Goal: Task Accomplishment & Management: Complete application form

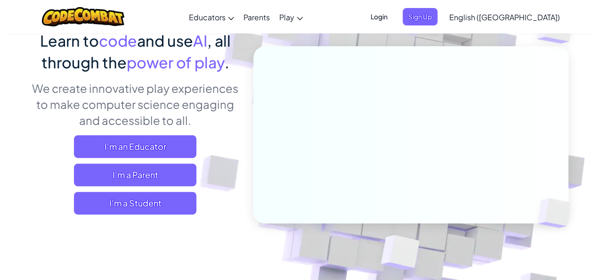
scroll to position [83, 0]
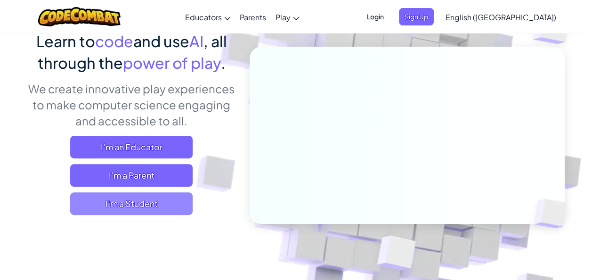
click at [170, 205] on span "I'm a Student" at bounding box center [131, 203] width 123 height 23
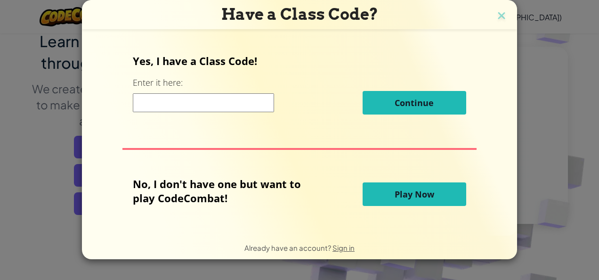
click at [212, 104] on input at bounding box center [203, 102] width 141 height 19
click at [253, 148] on div at bounding box center [300, 149] width 354 height 2
click at [243, 112] on div "Continue" at bounding box center [299, 103] width 333 height 24
click at [242, 105] on input at bounding box center [203, 102] width 141 height 19
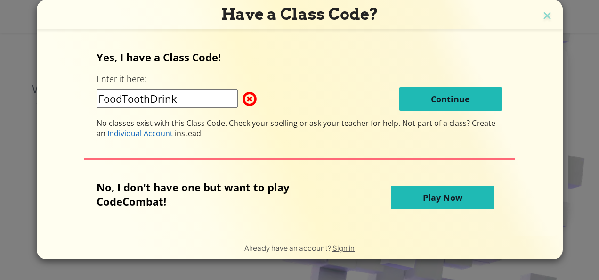
type input "FoodToothDrink"
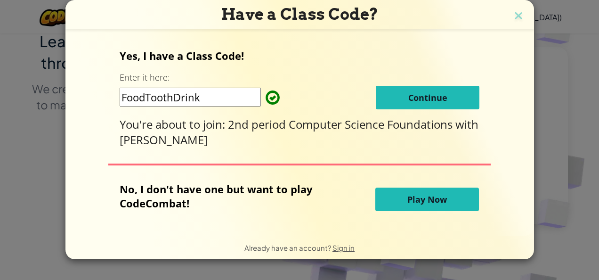
click at [397, 100] on button "Continue" at bounding box center [428, 98] width 104 height 24
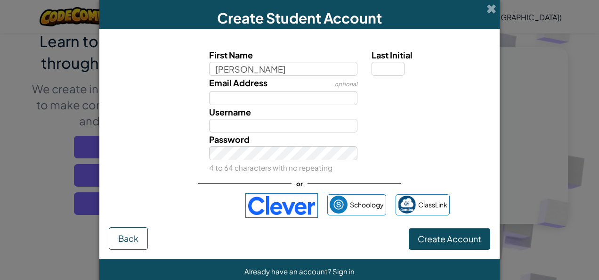
type input "[PERSON_NAME]"
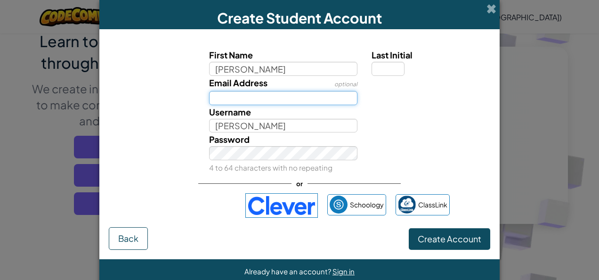
click at [304, 101] on input "Email Address" at bounding box center [283, 98] width 149 height 14
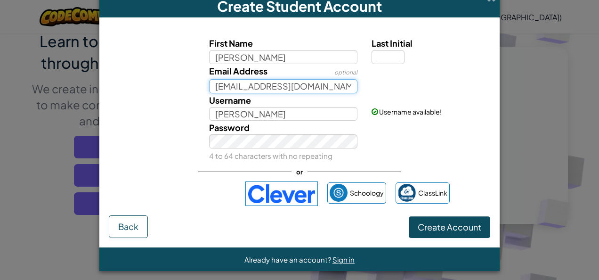
scroll to position [9, 0]
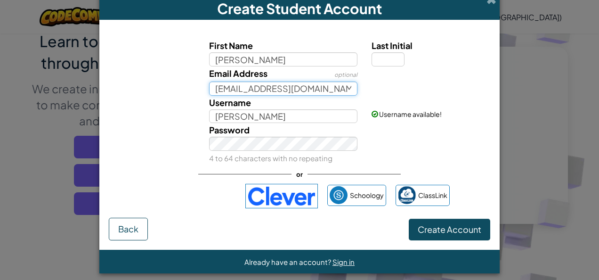
type input "[EMAIL_ADDRESS][DOMAIN_NAME]"
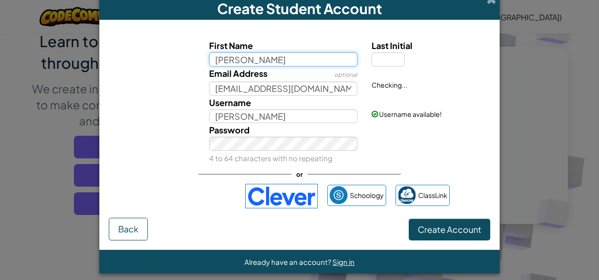
click at [264, 59] on input "[PERSON_NAME]" at bounding box center [283, 59] width 149 height 14
click at [269, 60] on input "[PERSON_NAME]" at bounding box center [283, 59] width 149 height 14
type input "Zakiyah"
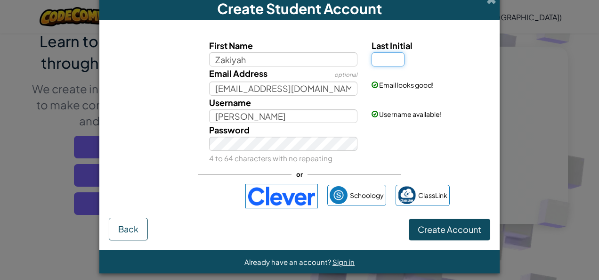
type input "Zakiyah"
click at [384, 60] on input "Last Initial" at bounding box center [388, 59] width 33 height 14
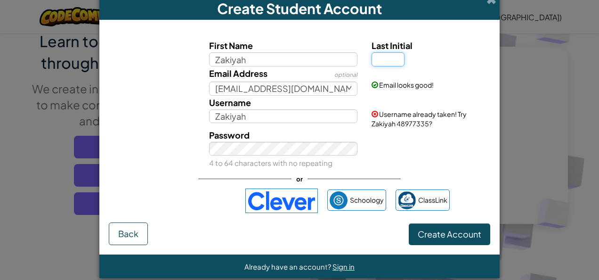
type input "b"
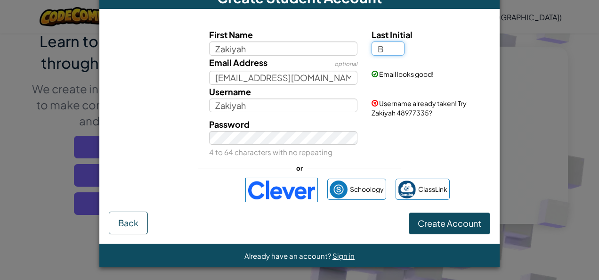
scroll to position [21, 0]
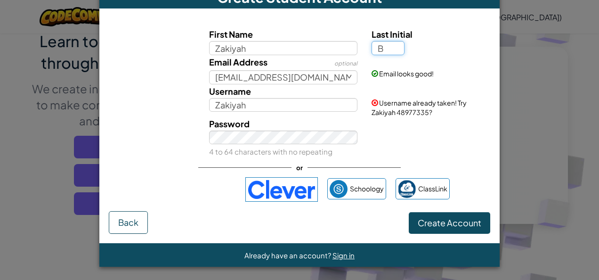
type input "B"
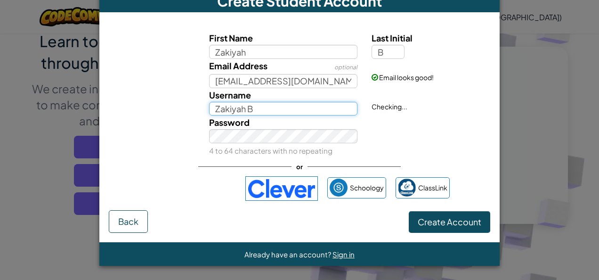
scroll to position [16, 0]
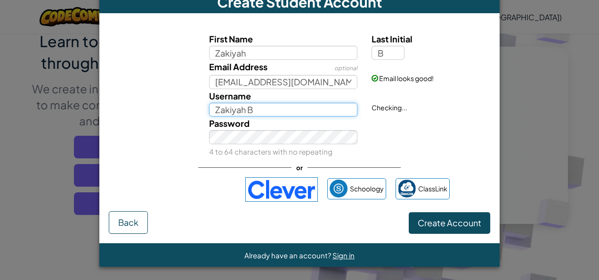
click at [281, 105] on input "Zakiyah B" at bounding box center [283, 110] width 149 height 14
type input "Z"
type input "k5allstar"
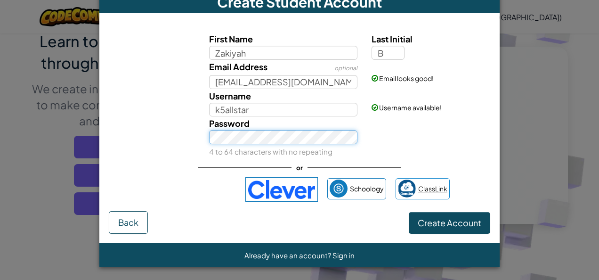
scroll to position [0, 0]
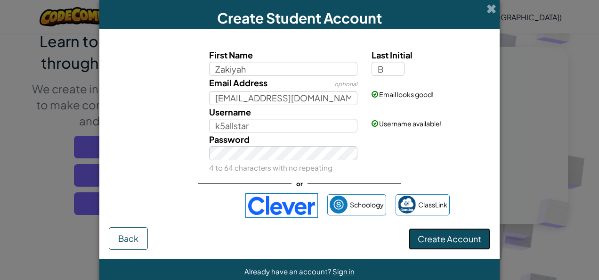
click at [423, 241] on span "Create Account" at bounding box center [450, 238] width 64 height 11
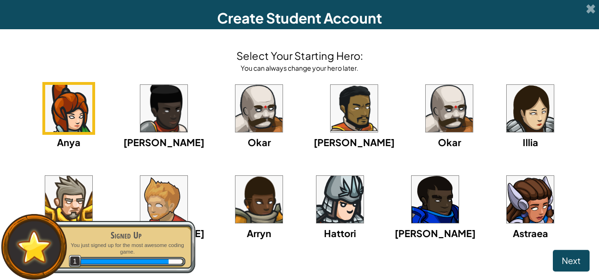
click at [331, 105] on img at bounding box center [354, 108] width 47 height 47
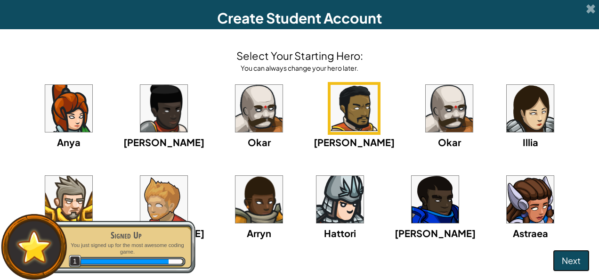
click at [564, 262] on span "Next" at bounding box center [571, 260] width 19 height 11
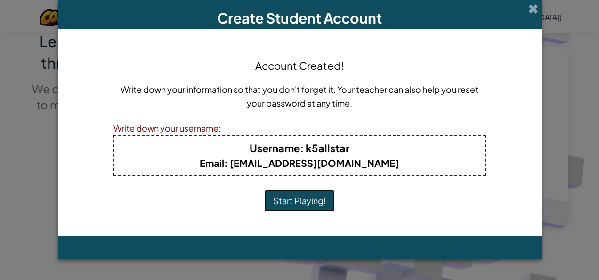
click at [316, 201] on button "Start Playing!" at bounding box center [299, 201] width 71 height 22
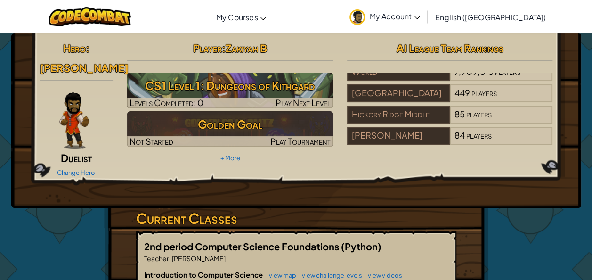
drag, startPoint x: 429, startPoint y: 148, endPoint x: 425, endPoint y: 137, distance: 12.1
click at [425, 137] on div "Hero : [PERSON_NAME] Duelist Change Hero Player : [PERSON_NAME] CS1 Level 1: Du…" at bounding box center [297, 108] width 528 height 141
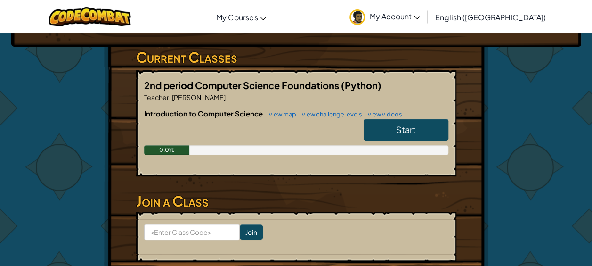
scroll to position [172, 0]
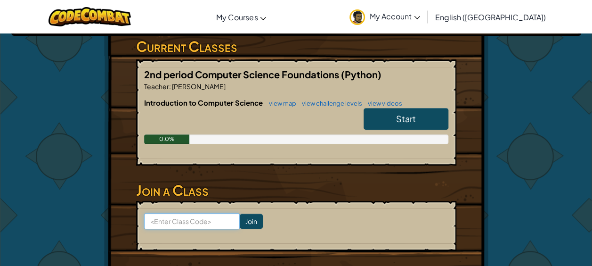
click at [201, 219] on input at bounding box center [192, 221] width 96 height 16
type input "FoodToothDrink"
click at [431, 112] on link "Start" at bounding box center [406, 119] width 85 height 22
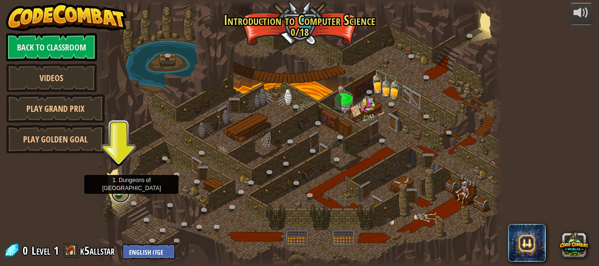
click at [119, 193] on link at bounding box center [120, 193] width 19 height 19
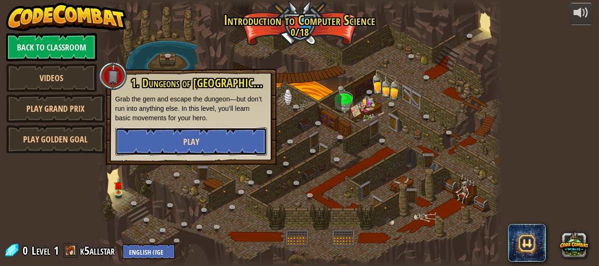
click at [204, 135] on button "Play" at bounding box center [191, 141] width 152 height 28
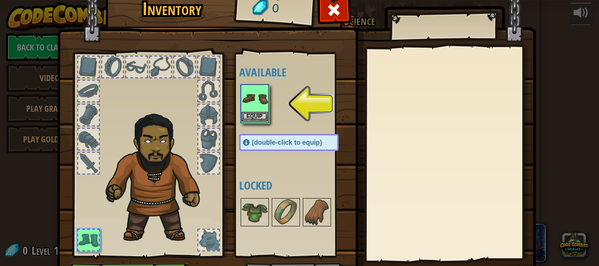
click at [242, 109] on img at bounding box center [255, 98] width 26 height 26
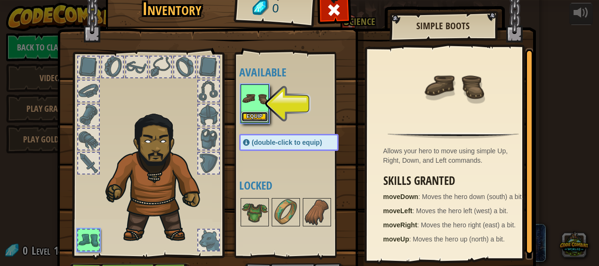
click at [257, 113] on button "Equip" at bounding box center [255, 117] width 26 height 10
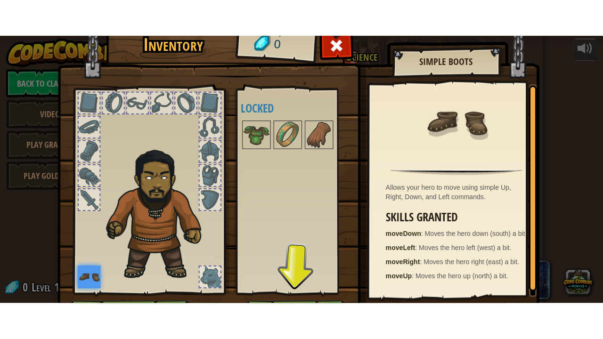
scroll to position [59, 0]
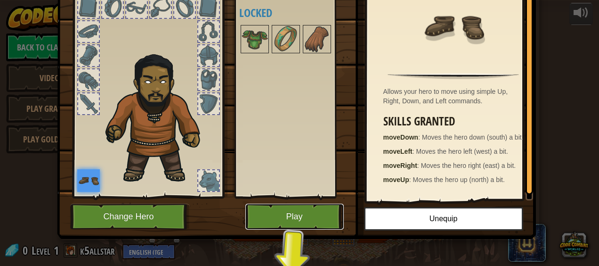
click at [279, 205] on button "Play" at bounding box center [295, 217] width 98 height 26
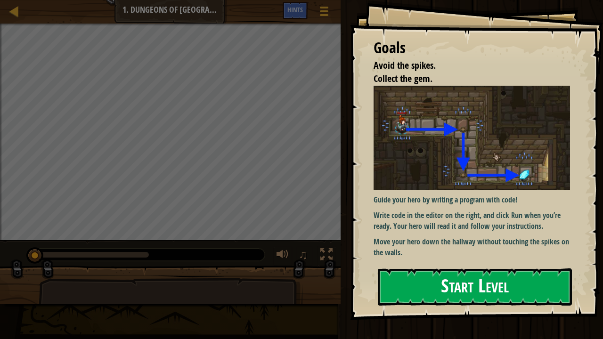
click at [476, 279] on button "Start Level" at bounding box center [475, 287] width 194 height 37
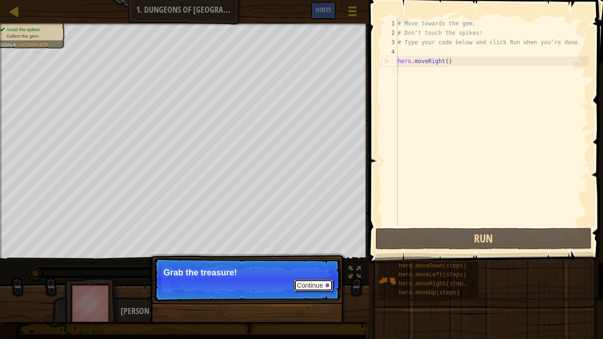
click at [321, 279] on button "Continue" at bounding box center [313, 285] width 39 height 12
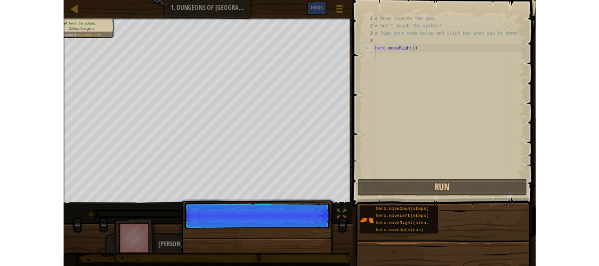
scroll to position [4, 0]
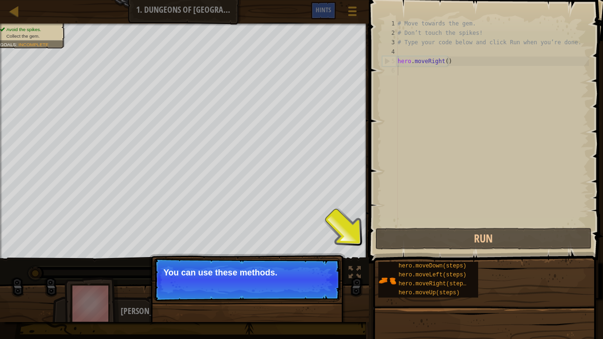
click at [287, 264] on p "Continue You can use these methods." at bounding box center [247, 279] width 187 height 43
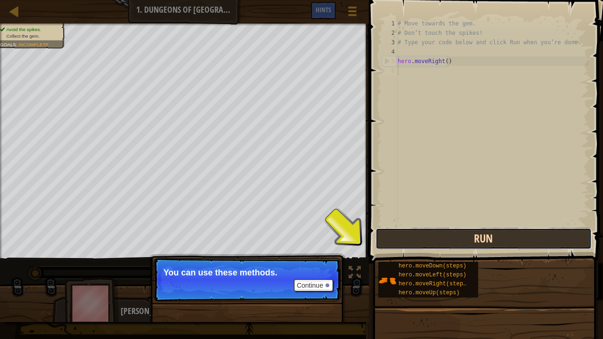
click at [431, 231] on button "Run" at bounding box center [484, 239] width 216 height 22
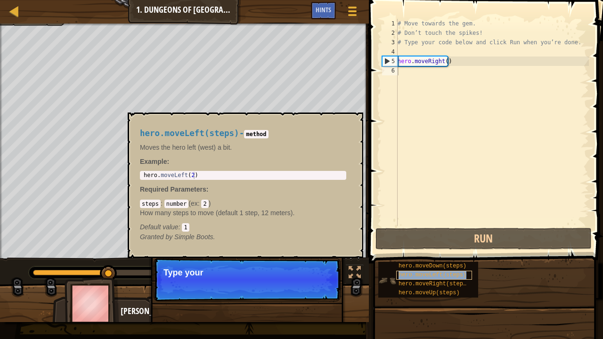
click at [430, 273] on span "hero.moveLeft(steps)" at bounding box center [433, 275] width 68 height 7
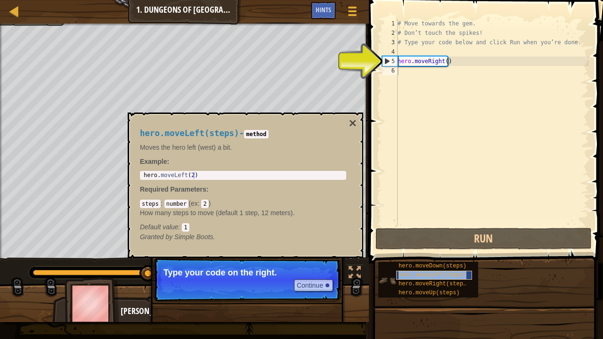
click at [430, 272] on span "hero.moveLeft(steps)" at bounding box center [433, 275] width 68 height 7
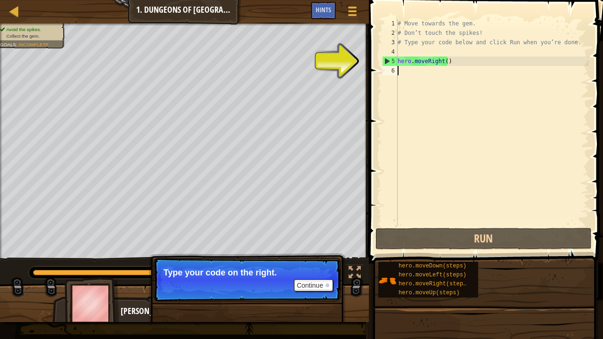
click at [425, 58] on div "# Move towards the gem. # Don’t touch the spikes! # Type your code below and cl…" at bounding box center [492, 132] width 193 height 226
type textarea "hero.moveRight()"
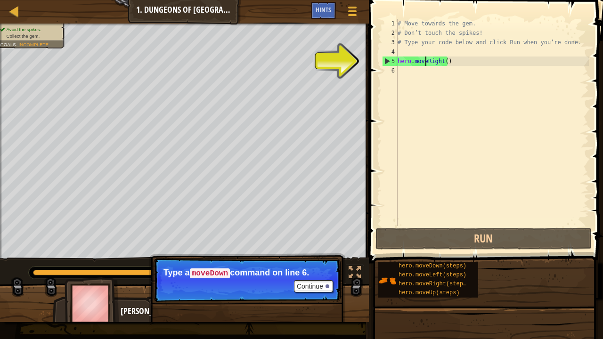
click at [435, 59] on div "# Move towards the gem. # Don’t touch the spikes! # Type your code below and cl…" at bounding box center [492, 132] width 193 height 226
click at [332, 279] on button "Continue" at bounding box center [313, 286] width 39 height 12
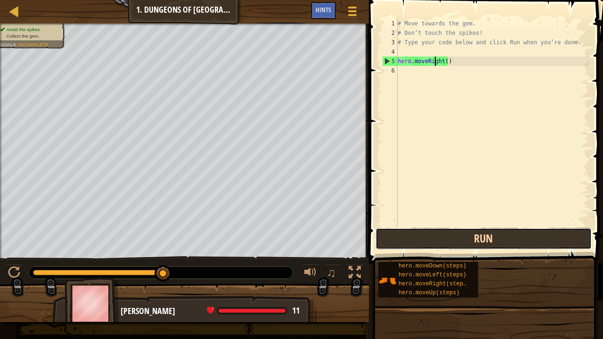
click at [452, 236] on button "Run" at bounding box center [484, 239] width 216 height 22
click at [401, 238] on button "Run" at bounding box center [484, 239] width 216 height 22
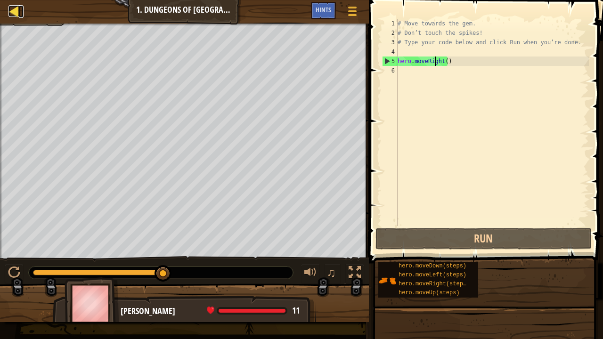
click at [15, 9] on div at bounding box center [14, 11] width 12 height 12
